Goal: Navigation & Orientation: Find specific page/section

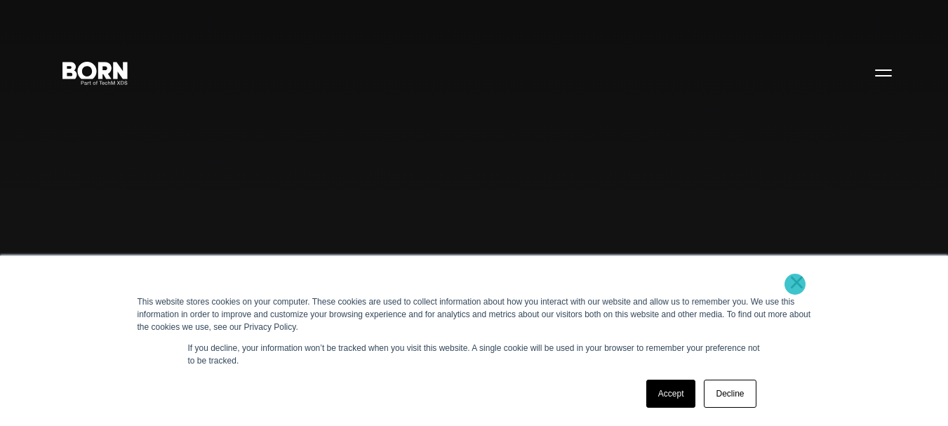
click at [795, 284] on link "×" at bounding box center [797, 282] width 17 height 13
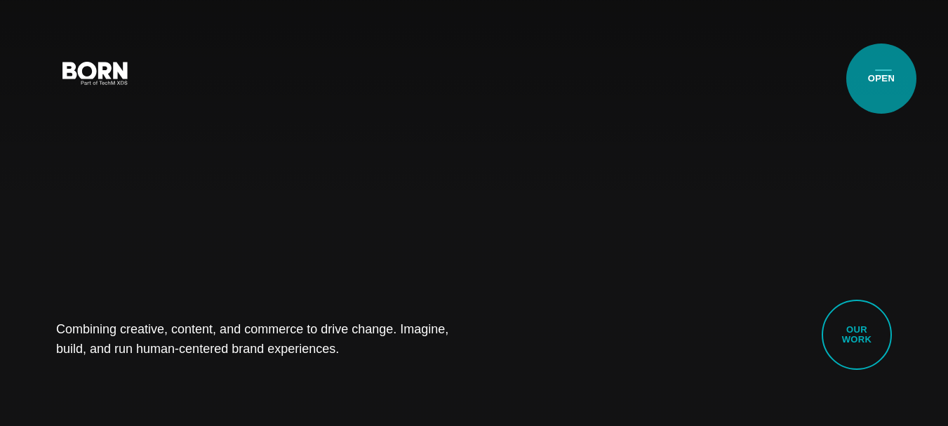
click at [882, 79] on button "Primary Menu" at bounding box center [884, 72] width 34 height 29
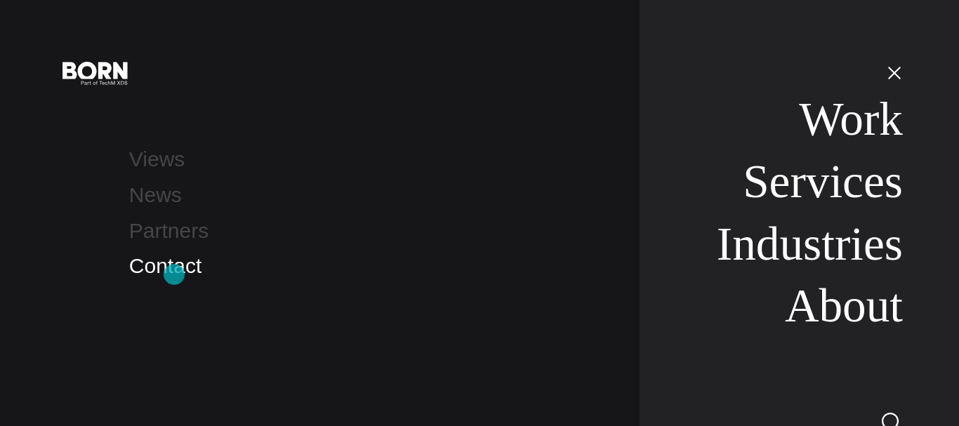
click at [174, 275] on link "Contact" at bounding box center [165, 265] width 72 height 23
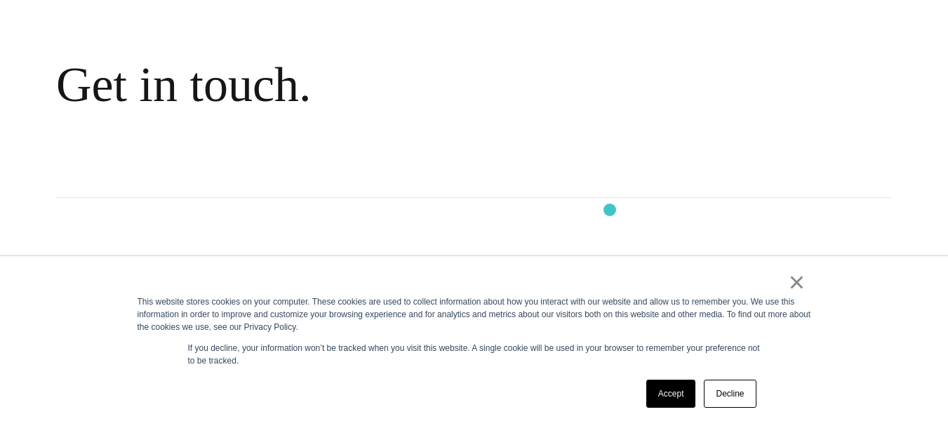
scroll to position [127, 0]
click at [801, 285] on link "×" at bounding box center [797, 282] width 17 height 13
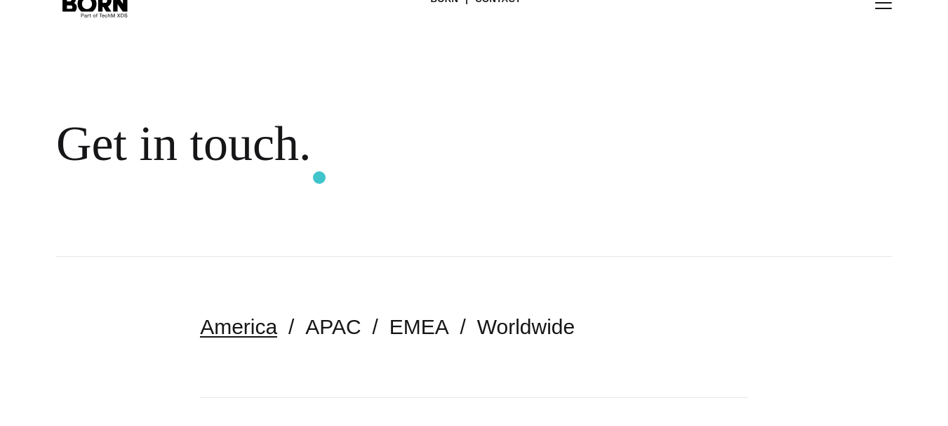
scroll to position [0, 0]
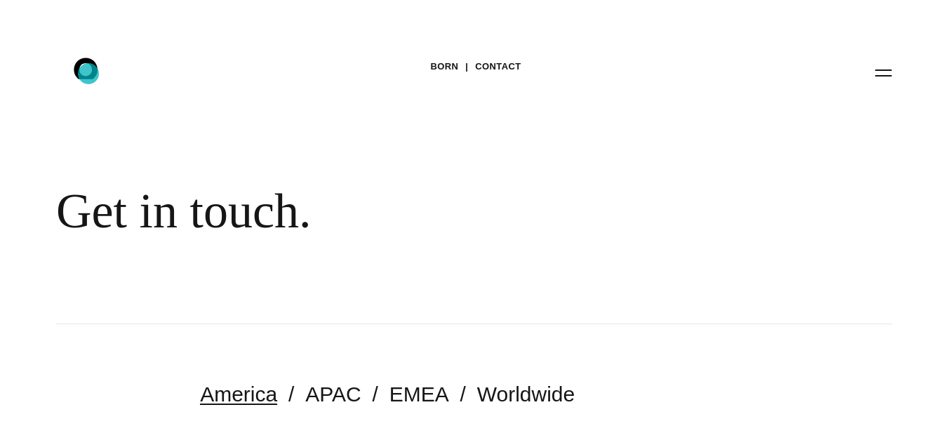
click at [88, 73] on icon ".st0{display:none;} .st1{display:inline;} .st2{font-family:'HelveticaNeue-Mediu…" at bounding box center [96, 72] width 90 height 36
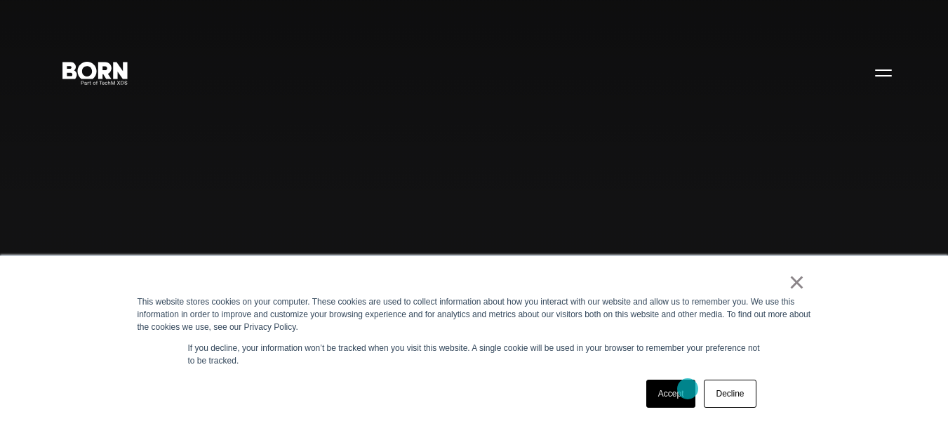
click at [672, 401] on link "Accept" at bounding box center [671, 394] width 50 height 28
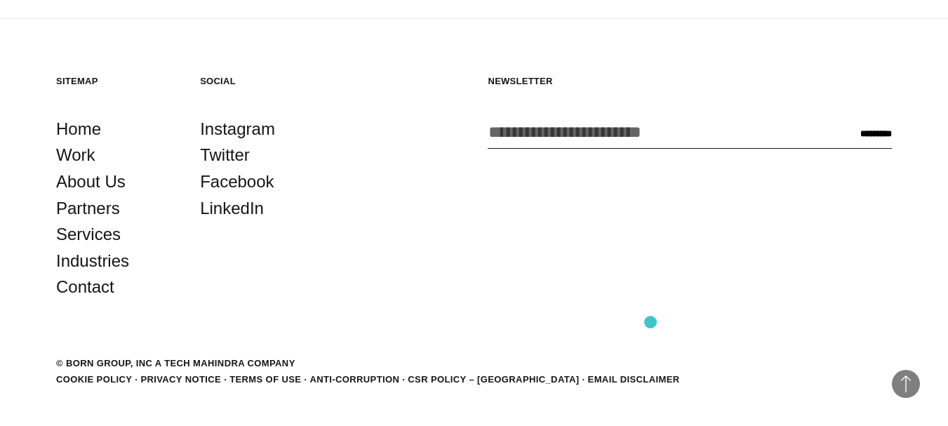
scroll to position [3298, 0]
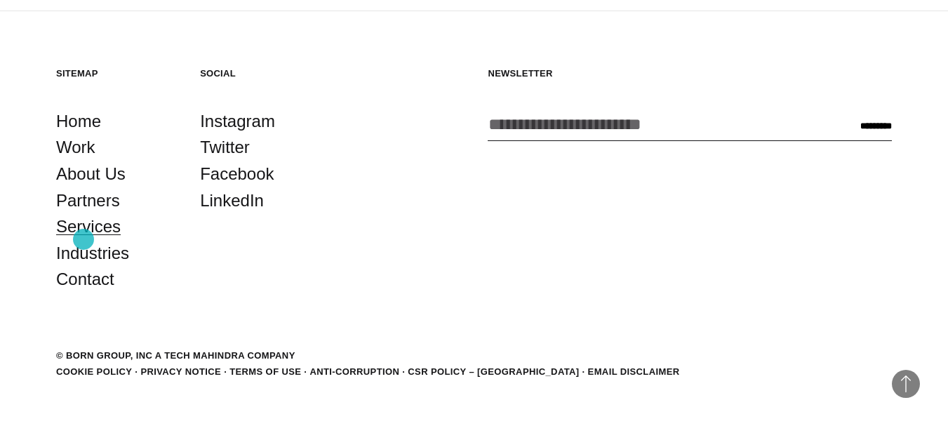
click at [84, 239] on link "Services" at bounding box center [88, 226] width 65 height 27
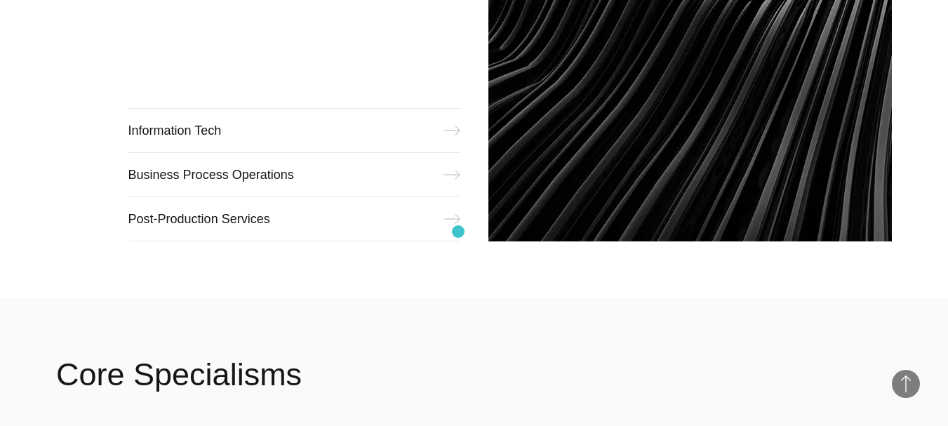
scroll to position [1835, 0]
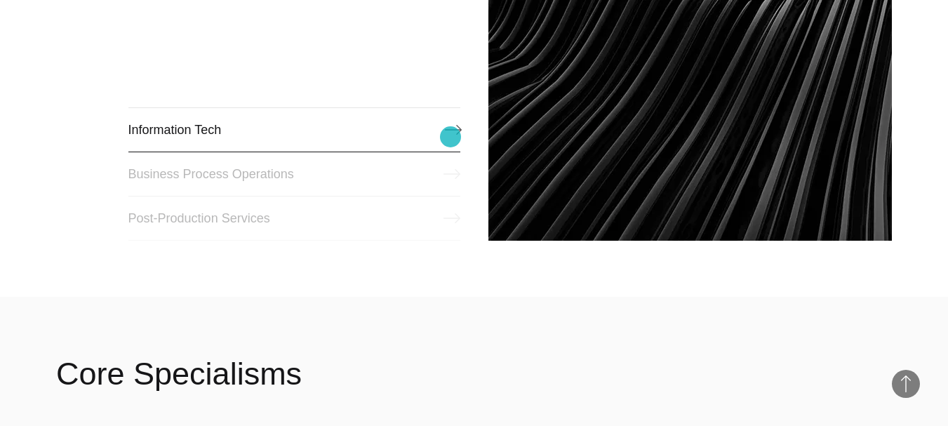
click at [451, 137] on link "Information Tech" at bounding box center [294, 129] width 332 height 45
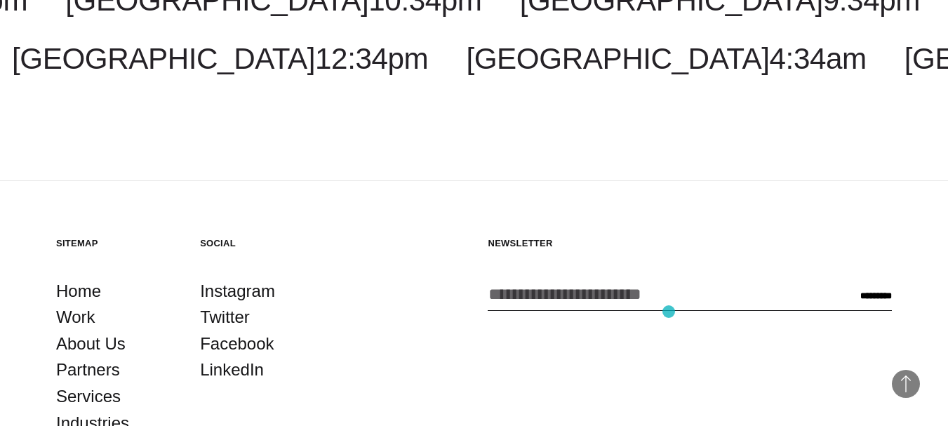
scroll to position [2657, 0]
